Goal: Transaction & Acquisition: Purchase product/service

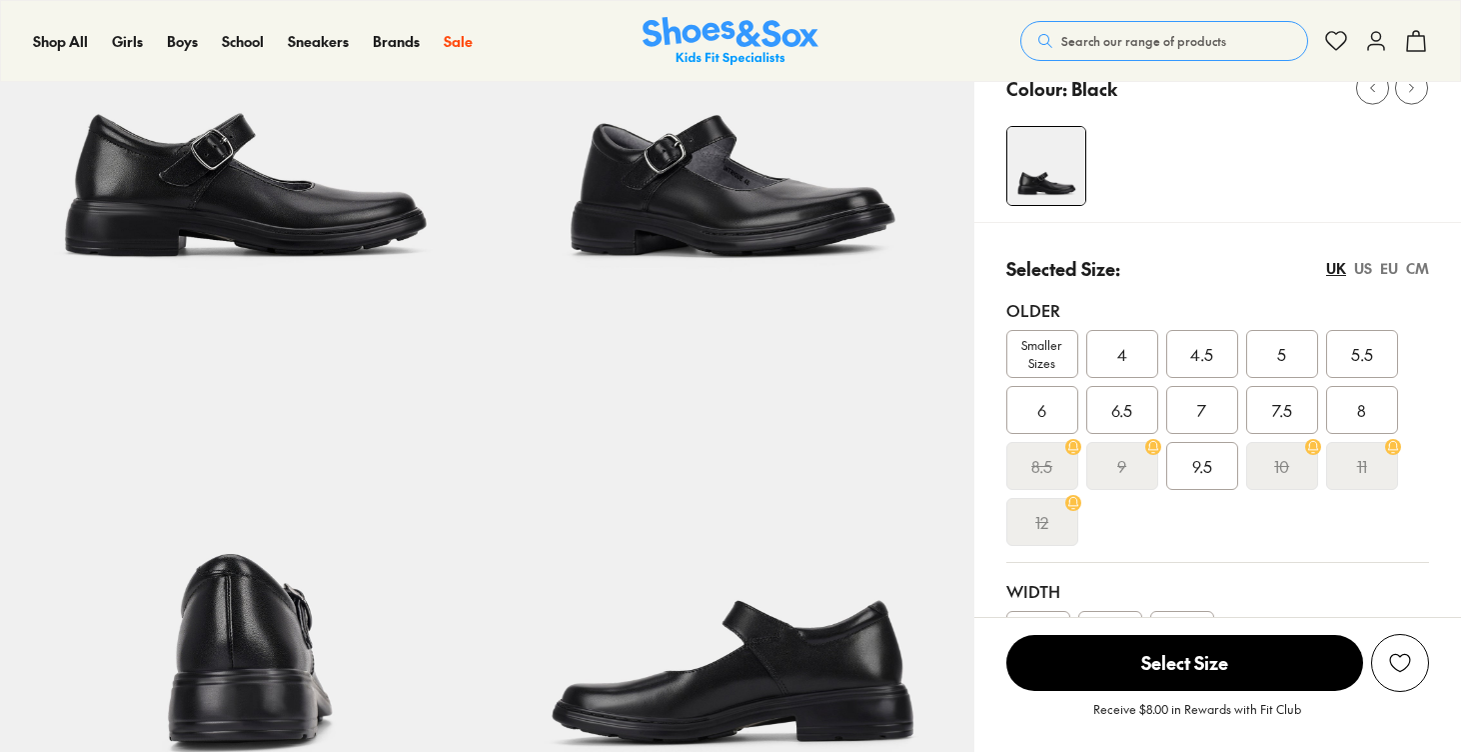
select select "*"
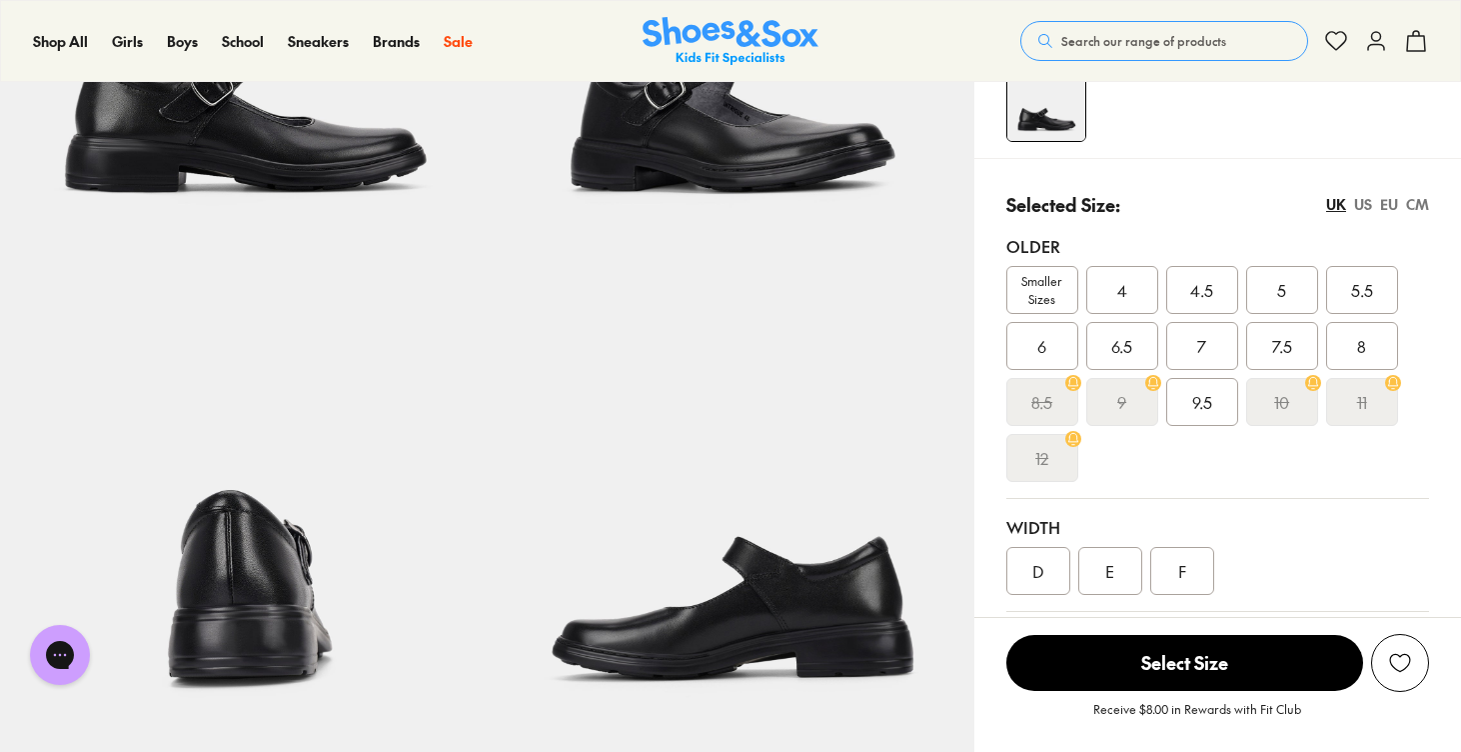
click at [1039, 304] on span "Smaller Sizes" at bounding box center [1043, 290] width 70 height 36
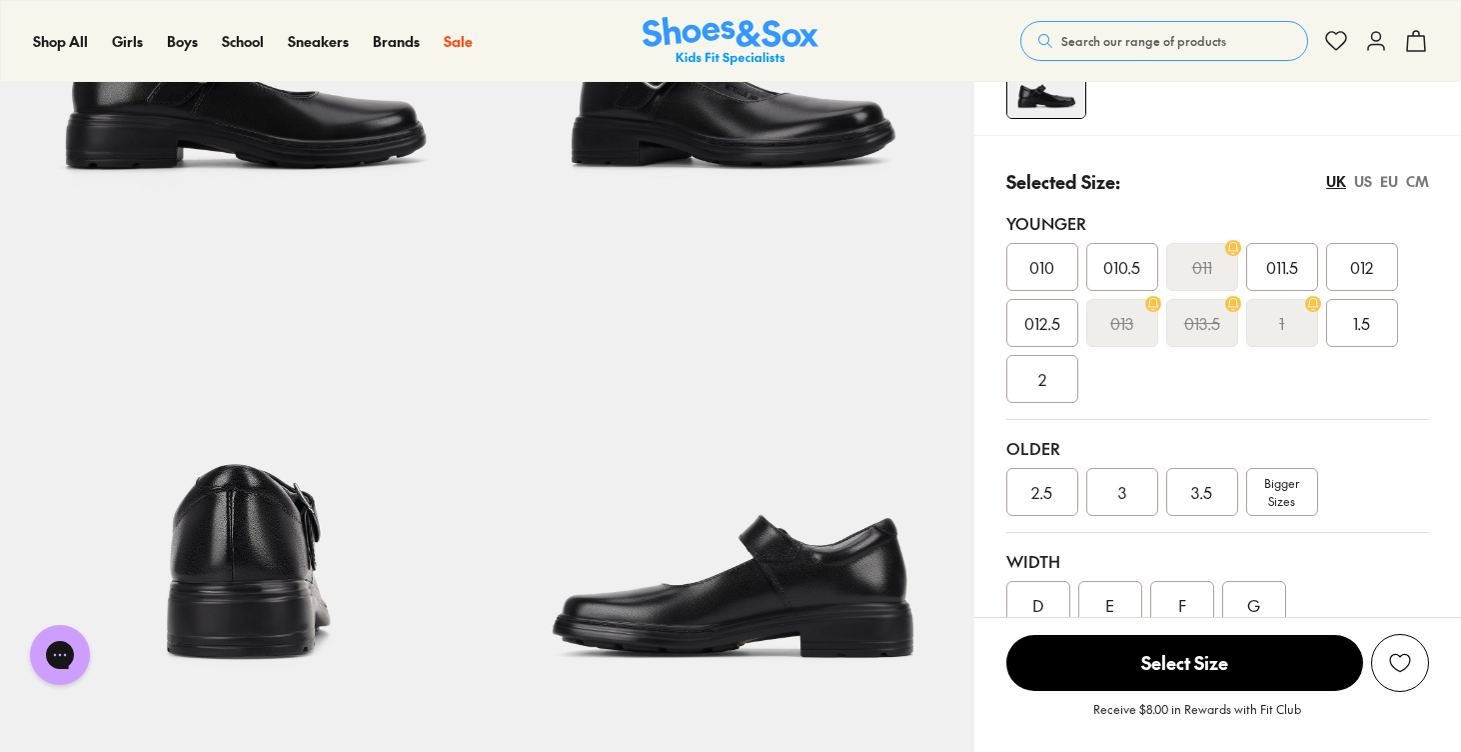
select select "*"
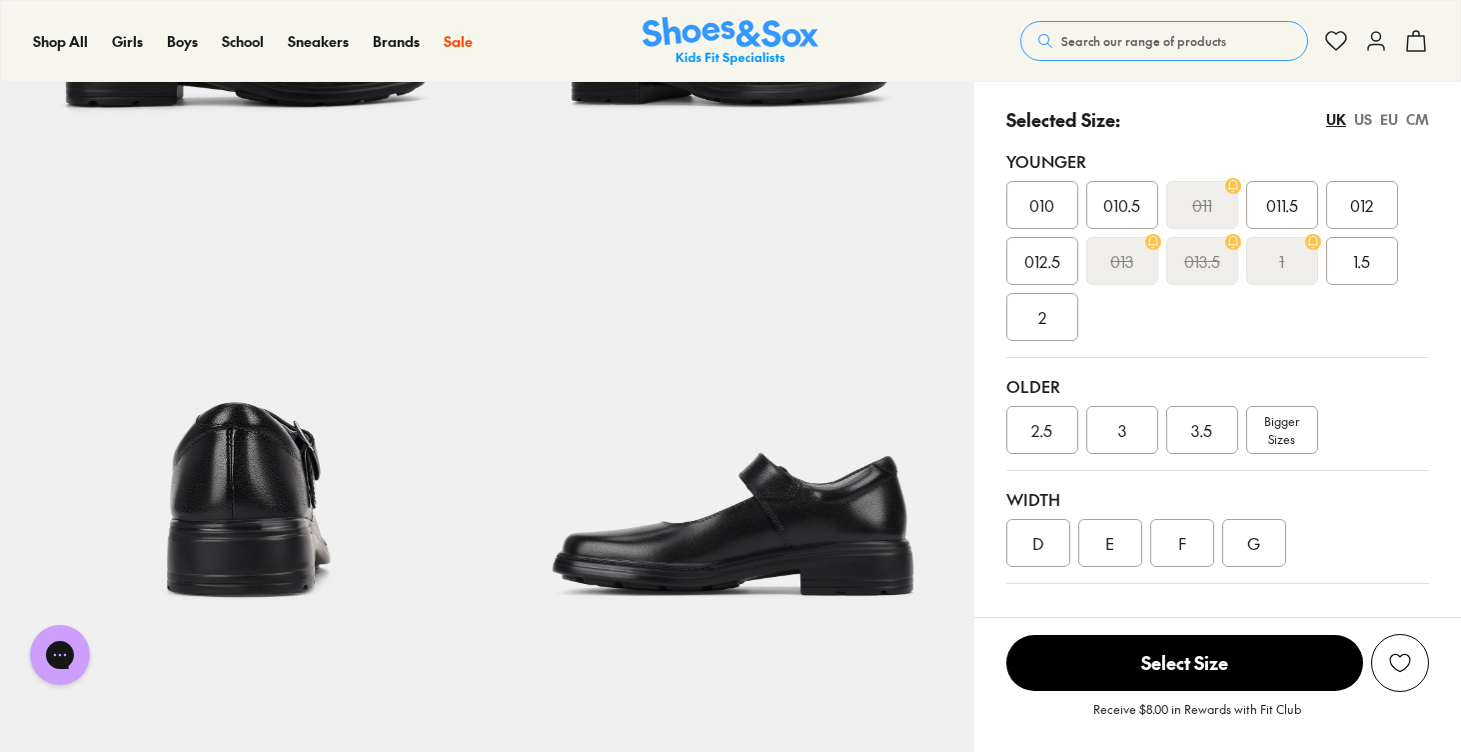
scroll to position [494, 0]
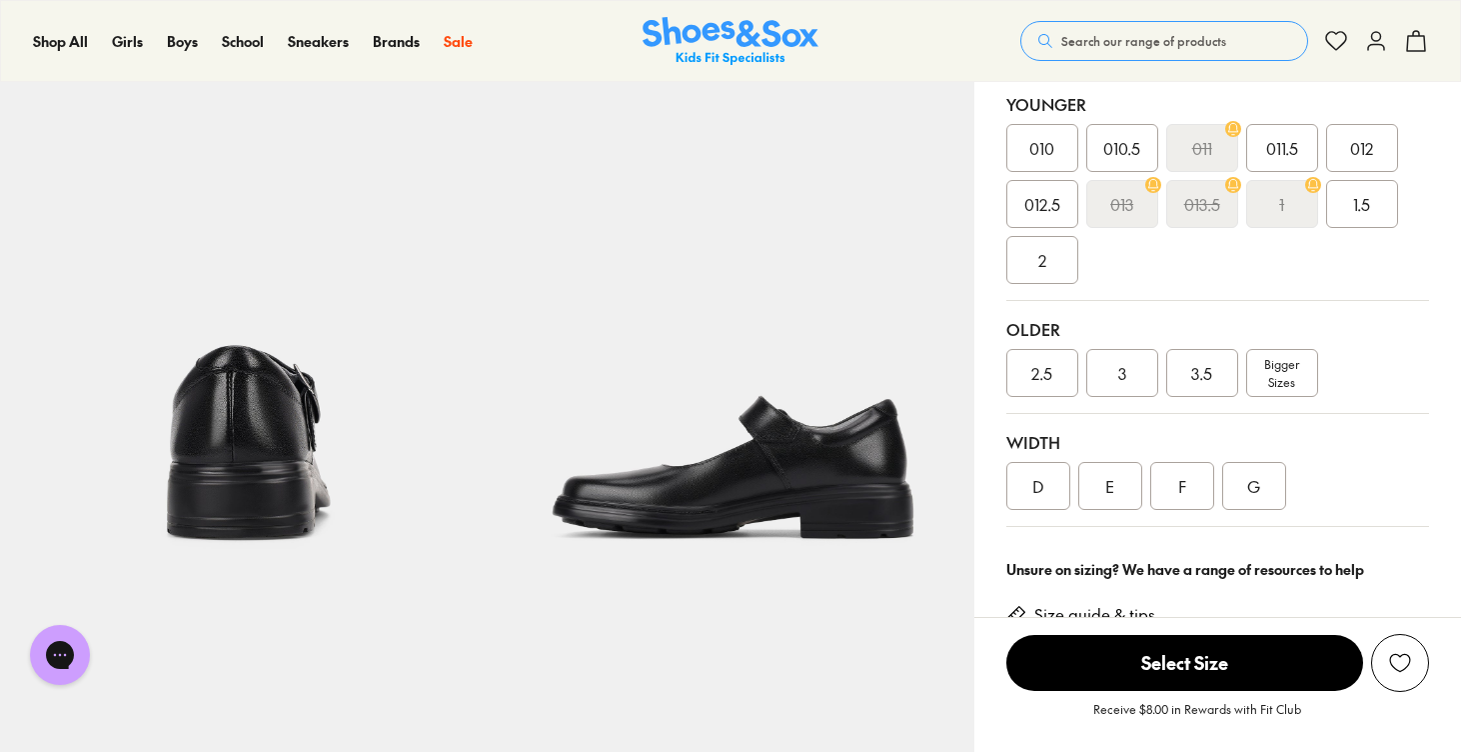
click at [1200, 375] on span "3.5" at bounding box center [1202, 373] width 21 height 24
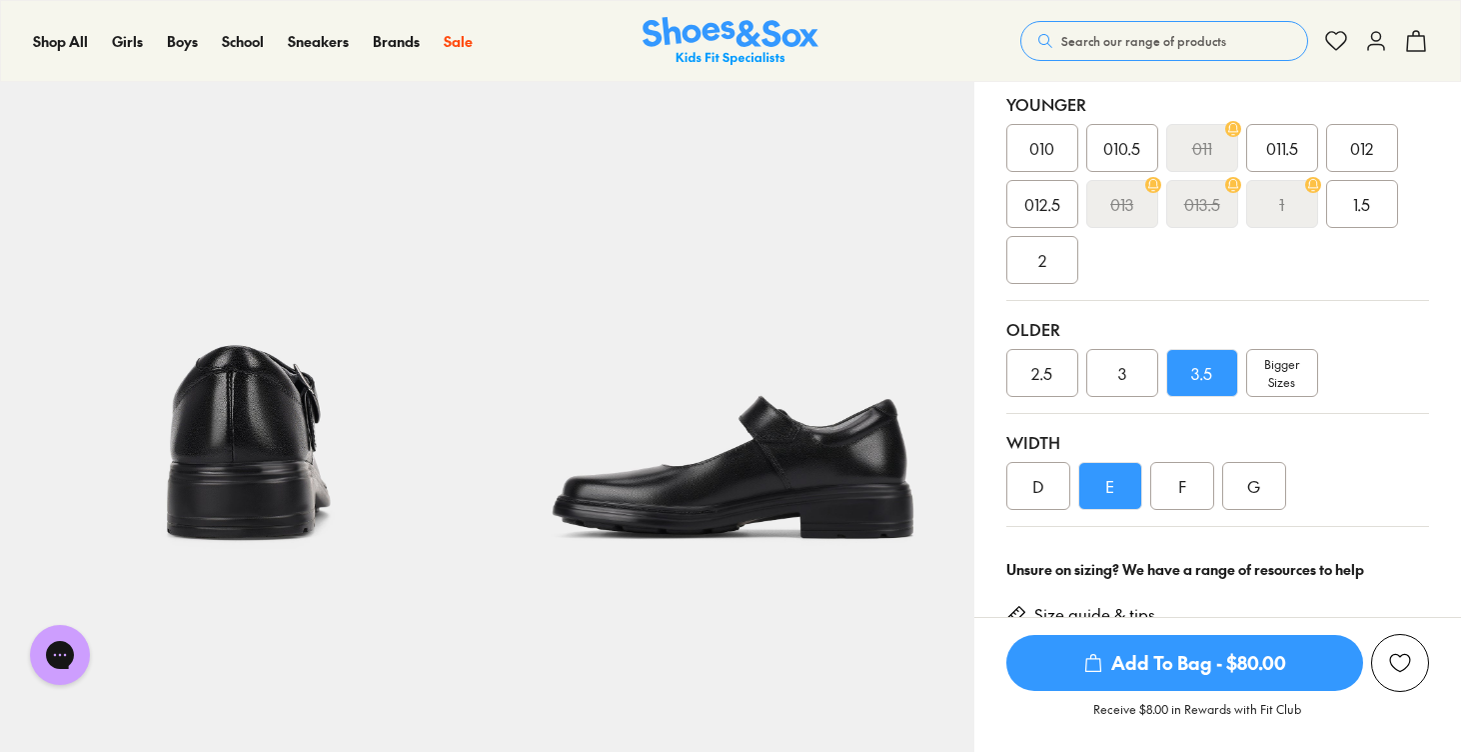
click at [1056, 481] on div "D" at bounding box center [1039, 486] width 64 height 48
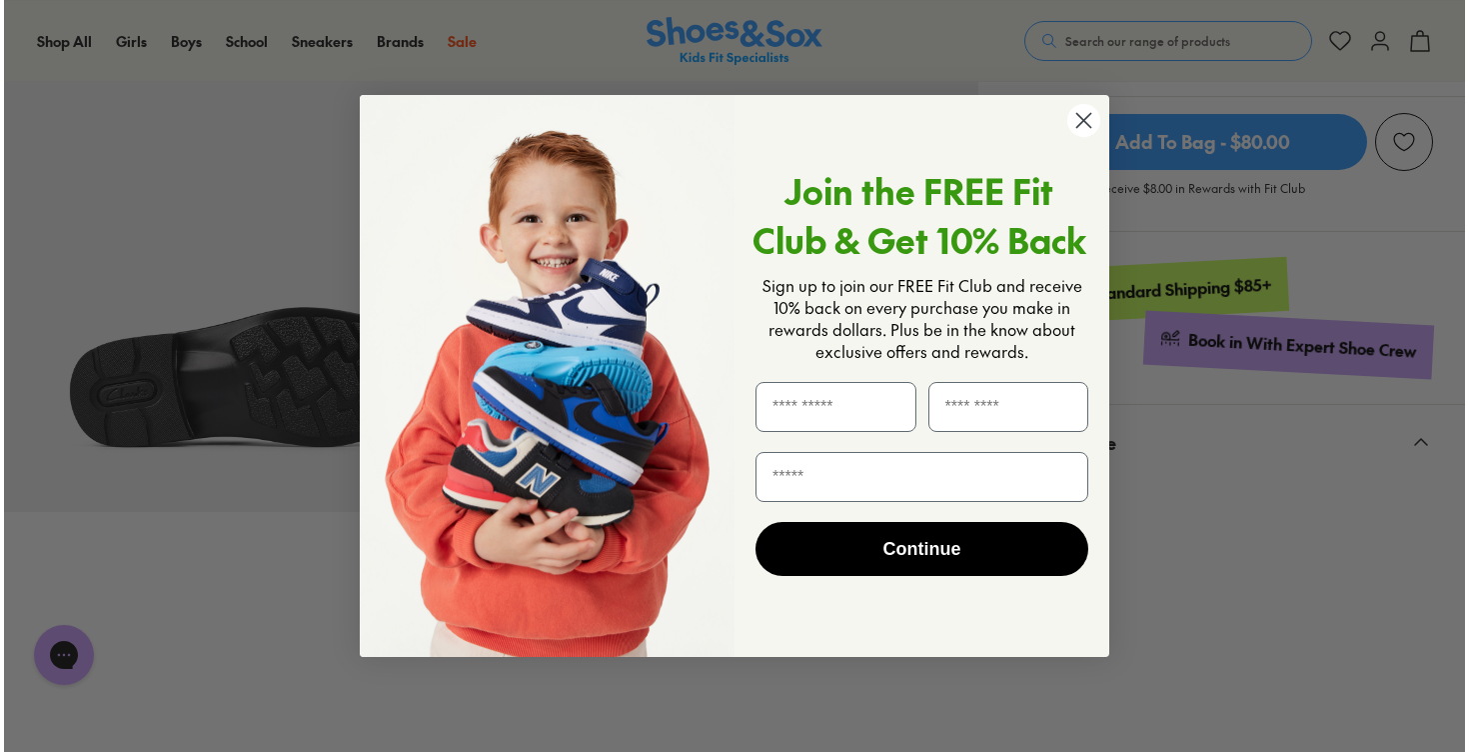
scroll to position [1074, 0]
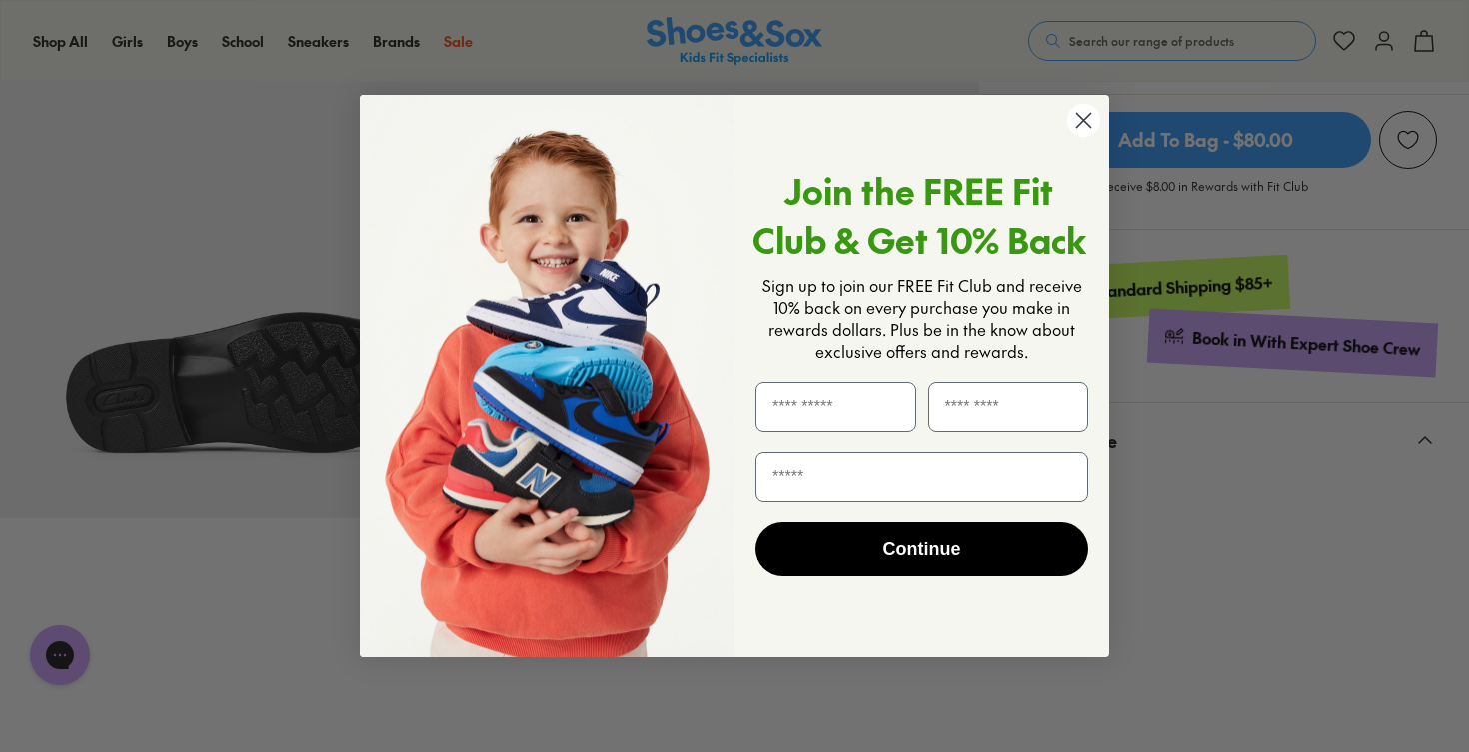
click at [1097, 113] on circle "Close dialog" at bounding box center [1084, 120] width 33 height 33
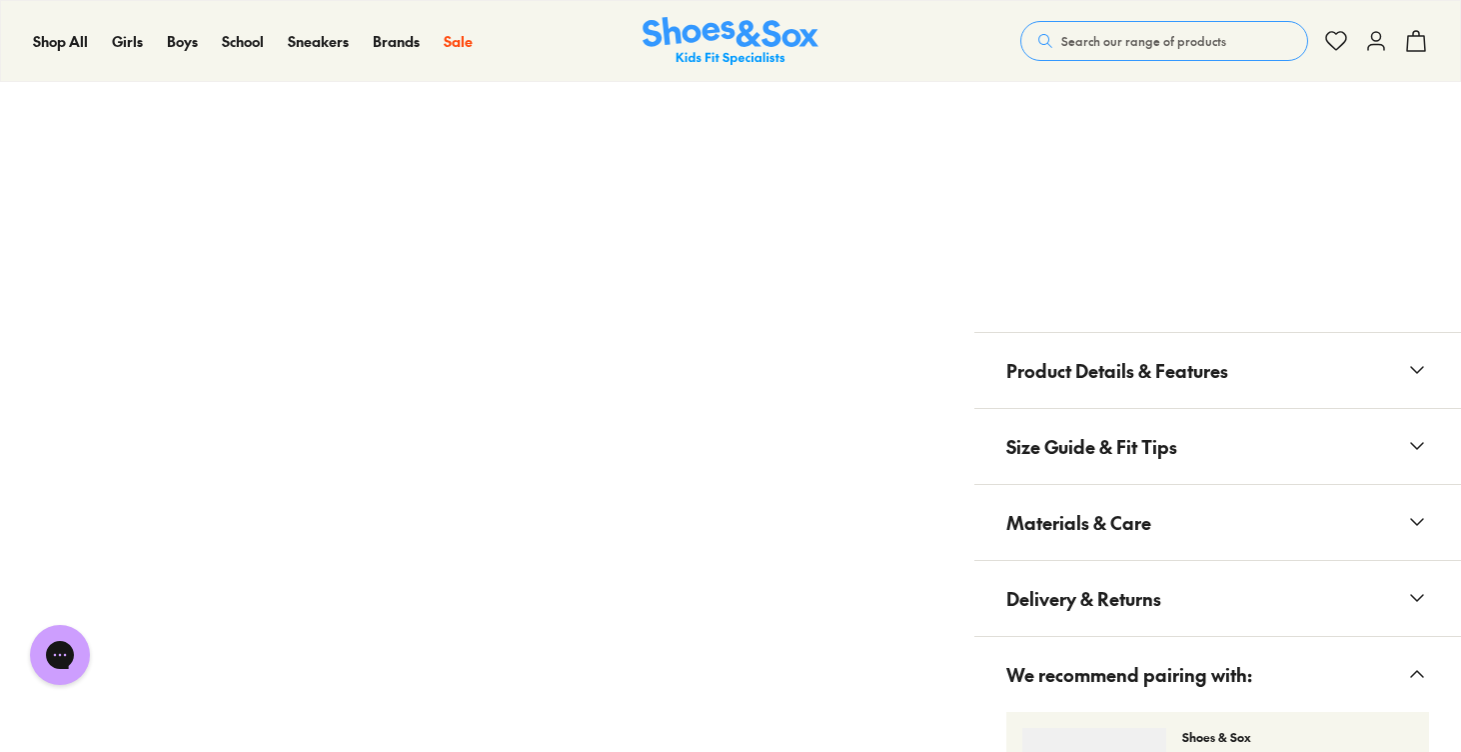
scroll to position [1647, 0]
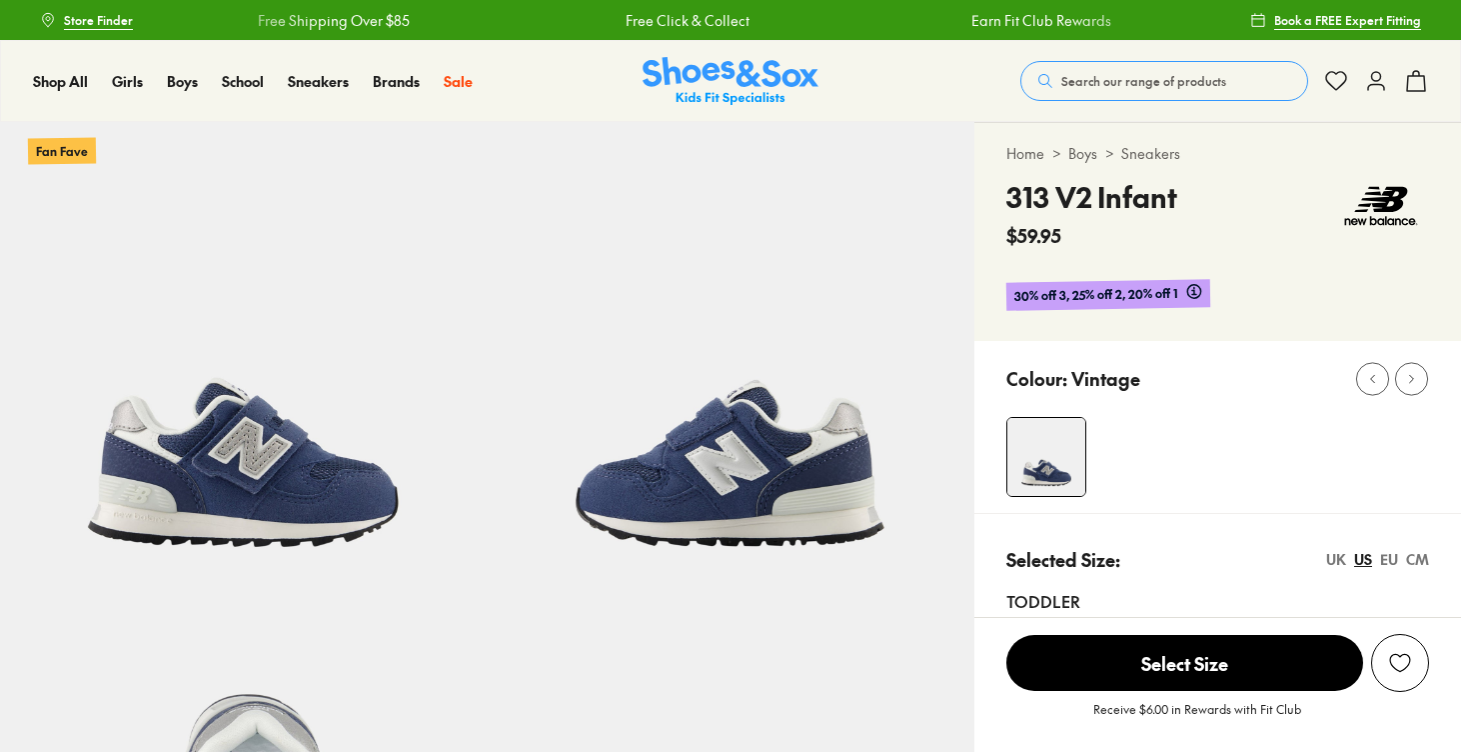
select select "*"
